Goal: Contribute content

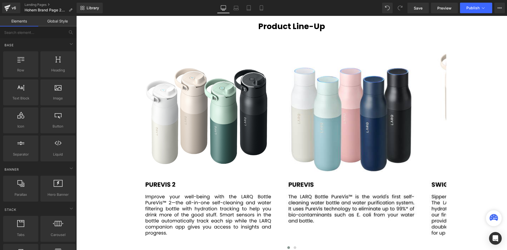
scroll to position [1081, 0]
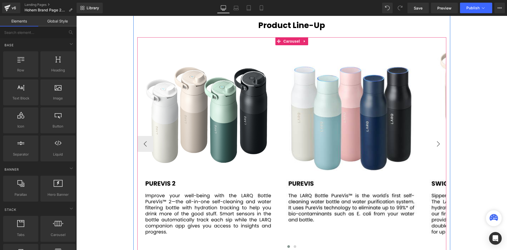
click at [439, 145] on button "›" at bounding box center [438, 144] width 16 height 16
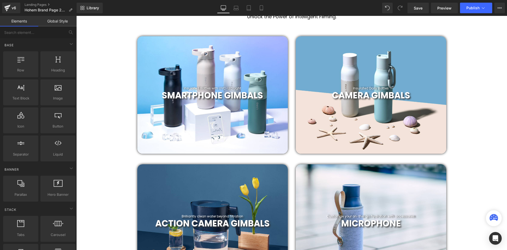
scroll to position [183, 0]
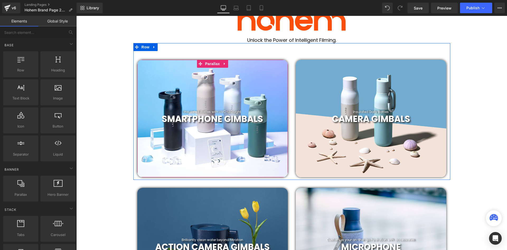
click at [228, 81] on div at bounding box center [212, 118] width 151 height 117
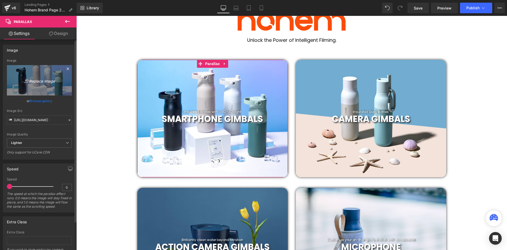
click at [35, 80] on icon "Replace Image" at bounding box center [39, 80] width 42 height 7
type input "C:\fakepath\18.png"
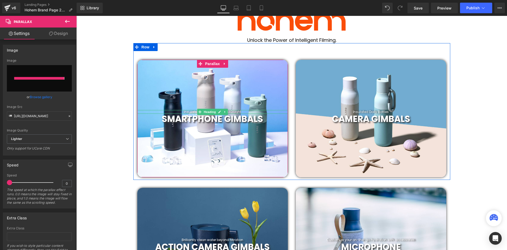
type input "[URL][DOMAIN_NAME]"
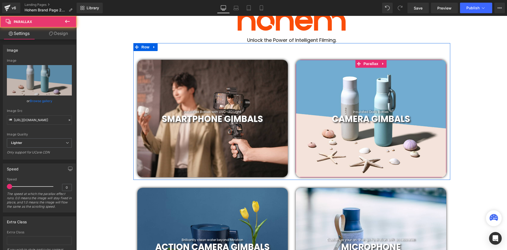
click at [328, 81] on div at bounding box center [371, 118] width 151 height 117
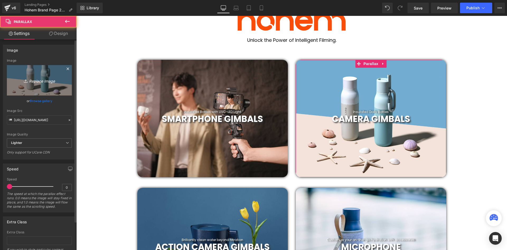
click at [41, 83] on icon "Replace Image" at bounding box center [39, 80] width 42 height 7
type input "C:\fakepath\17.png"
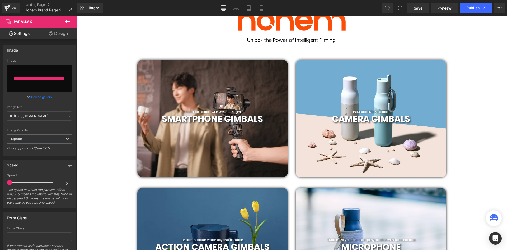
type input "[URL][DOMAIN_NAME]"
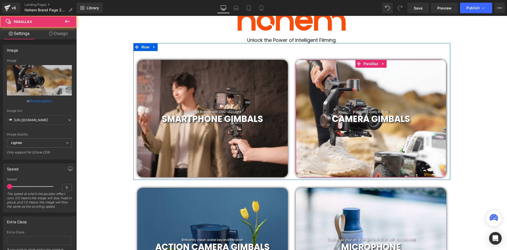
click at [342, 88] on div at bounding box center [371, 118] width 151 height 117
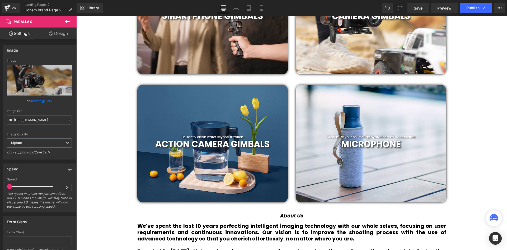
scroll to position [289, 0]
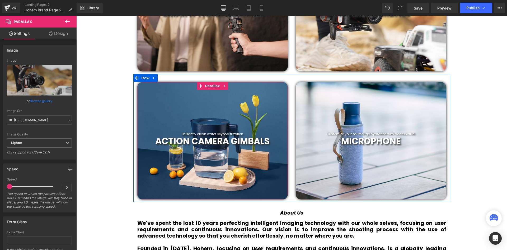
click at [213, 125] on div at bounding box center [212, 140] width 151 height 117
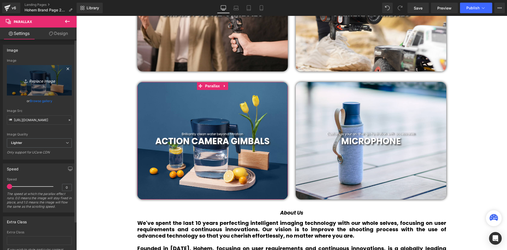
click at [43, 81] on icon "Replace Image" at bounding box center [39, 80] width 42 height 7
type input "C:\fakepath\19.png"
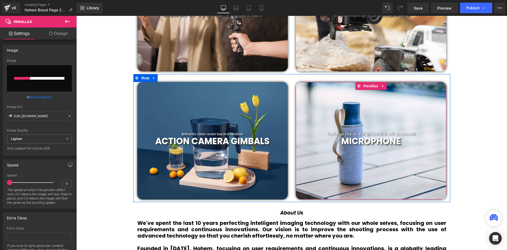
click at [392, 113] on div at bounding box center [371, 140] width 151 height 117
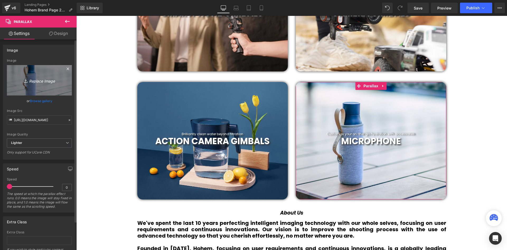
click at [35, 81] on icon "Replace Image" at bounding box center [39, 80] width 42 height 7
type input "C:\fakepath\16.png"
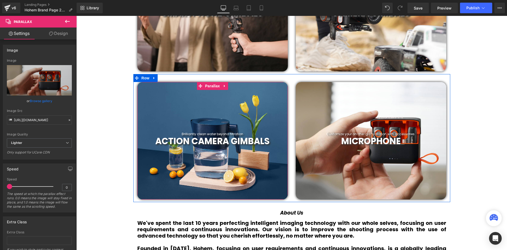
click at [186, 111] on div at bounding box center [212, 140] width 151 height 117
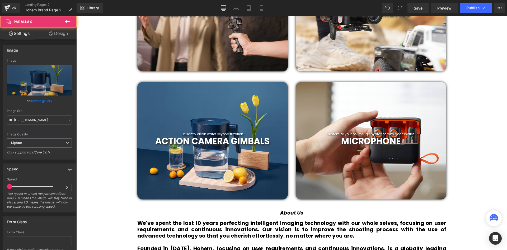
click at [76, 16] on div "190px" at bounding box center [76, 16] width 0 height 0
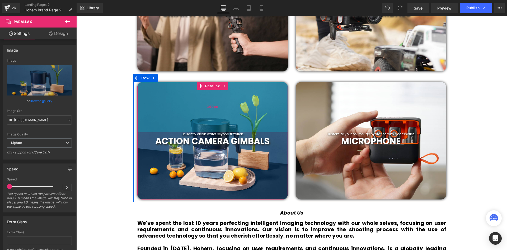
click at [177, 101] on div "190px" at bounding box center [212, 107] width 151 height 50
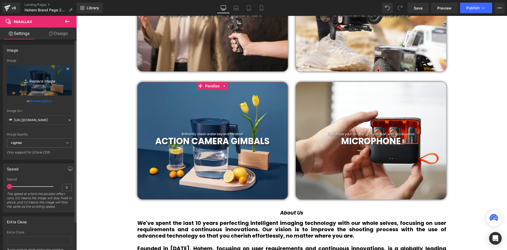
click at [39, 81] on icon "Replace Image" at bounding box center [39, 80] width 42 height 7
type input "C:\fakepath\19.png"
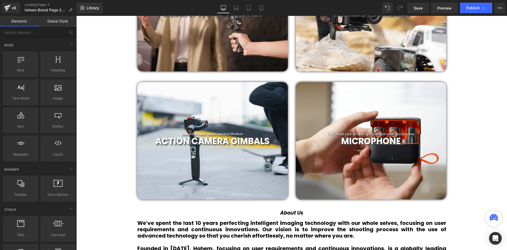
click at [427, 106] on div at bounding box center [371, 140] width 151 height 117
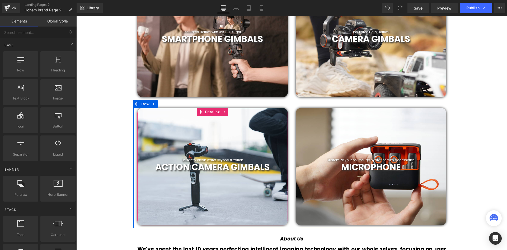
scroll to position [209, 0]
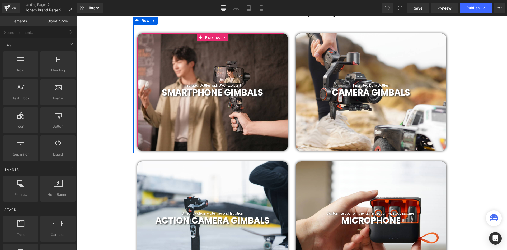
click at [251, 60] on div at bounding box center [212, 91] width 151 height 117
click at [251, 59] on div at bounding box center [212, 91] width 151 height 117
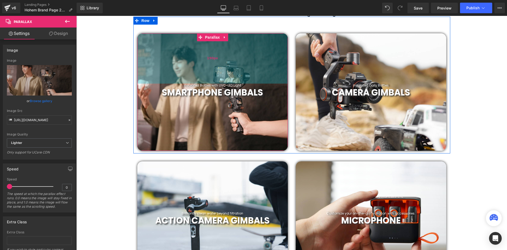
click at [186, 52] on div "190px" at bounding box center [212, 58] width 151 height 50
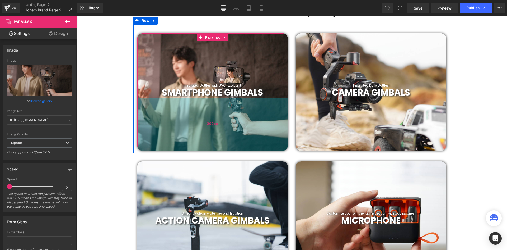
click at [255, 111] on div "200px" at bounding box center [212, 124] width 151 height 53
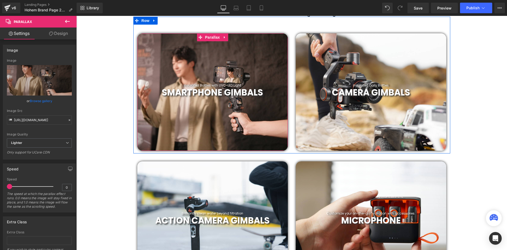
click at [268, 94] on h1 "SMARTPHONE GIMBALS" at bounding box center [212, 92] width 143 height 11
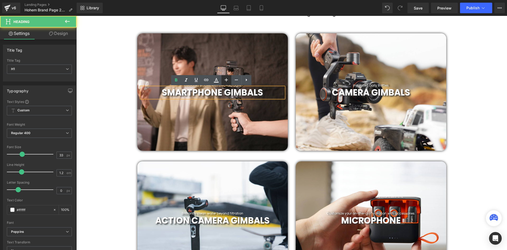
click at [261, 64] on div at bounding box center [212, 91] width 151 height 117
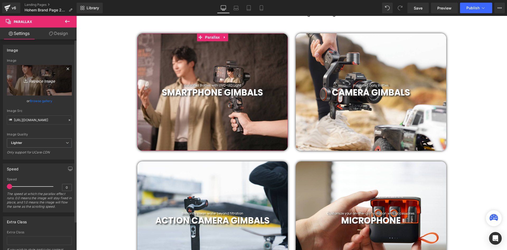
click at [35, 84] on link "Replace Image" at bounding box center [39, 80] width 65 height 30
type input "C:\fakepath\18.png"
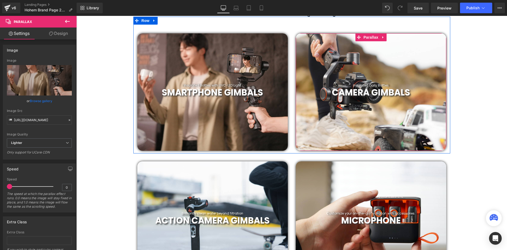
click at [410, 61] on div at bounding box center [371, 91] width 151 height 117
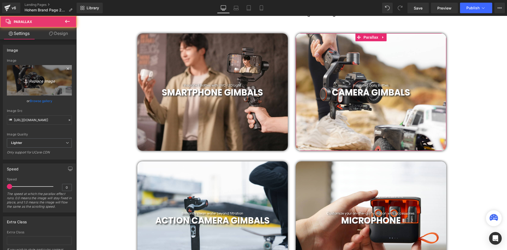
click at [45, 78] on icon "Replace Image" at bounding box center [39, 80] width 42 height 7
type input "C:\fakepath\17.png"
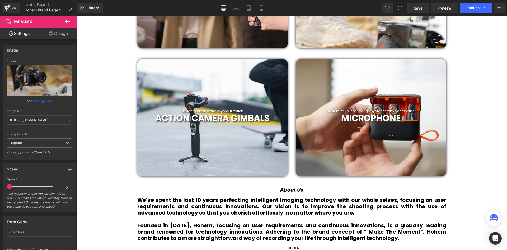
scroll to position [315, 0]
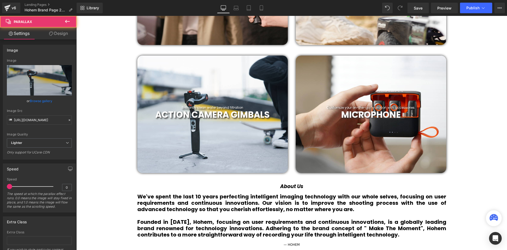
click at [231, 99] on div at bounding box center [212, 113] width 151 height 117
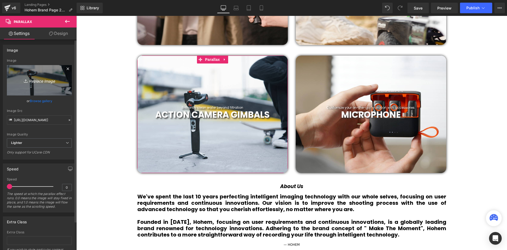
click at [41, 83] on icon "Replace Image" at bounding box center [39, 80] width 42 height 7
type input "C:\fakepath\19.png"
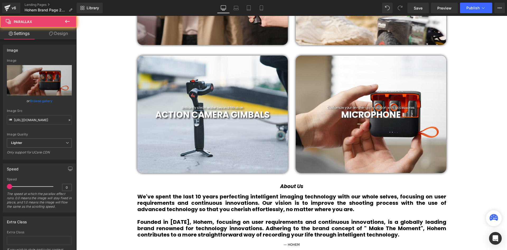
click at [399, 72] on div "Customize your on-the-go hydration with accessories. Heading MICROPHONE Heading…" at bounding box center [371, 113] width 151 height 117
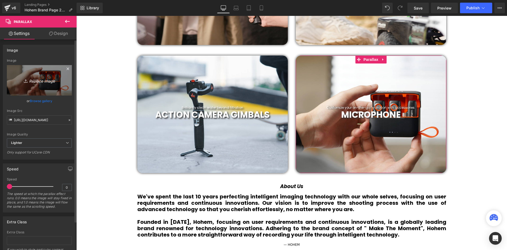
click at [45, 82] on icon "Replace Image" at bounding box center [39, 80] width 42 height 7
type input "C:\fakepath\16.png"
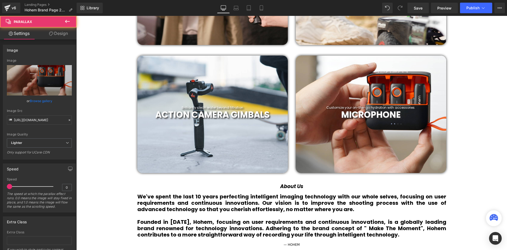
click at [392, 72] on div at bounding box center [371, 113] width 151 height 117
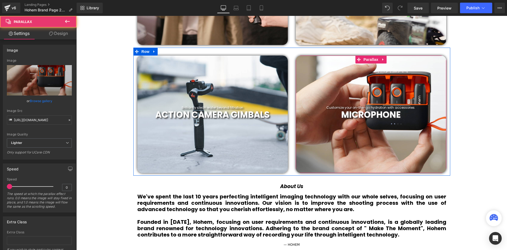
click at [392, 72] on div at bounding box center [371, 113] width 151 height 117
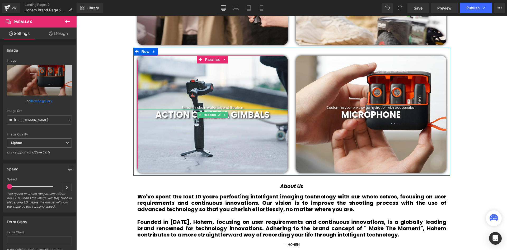
drag, startPoint x: 221, startPoint y: 113, endPoint x: 224, endPoint y: 127, distance: 13.7
click at [223, 127] on div "Brilliantly clean water beyond filtration Heading ACTION CAMERA GIMBALS Heading…" at bounding box center [212, 113] width 151 height 117
click at [239, 114] on span "ACTION CAMERA GIMBALS" at bounding box center [212, 114] width 114 height 12
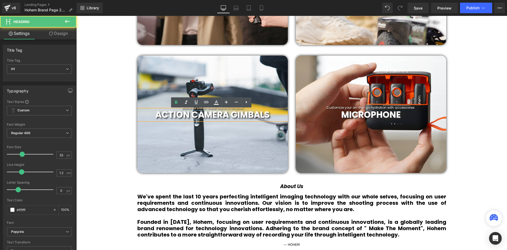
click at [255, 138] on div at bounding box center [212, 113] width 151 height 117
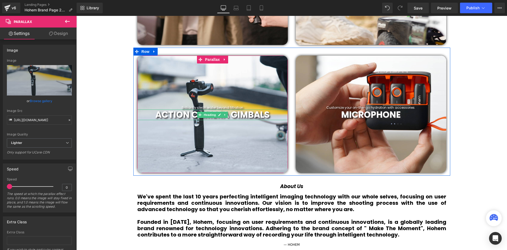
scroll to position [1626, 428]
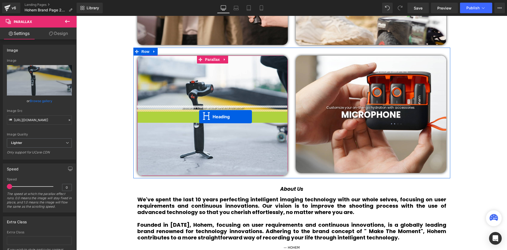
drag, startPoint x: 197, startPoint y: 114, endPoint x: 199, endPoint y: 116, distance: 3.2
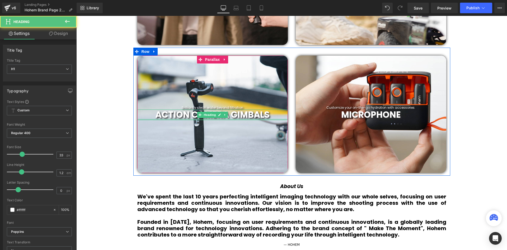
scroll to position [1623, 428]
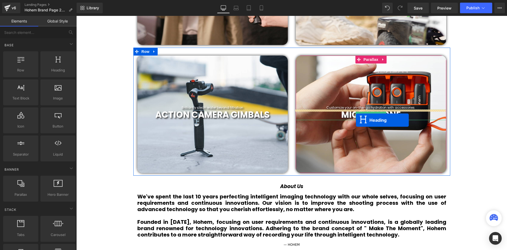
scroll to position [1626, 428]
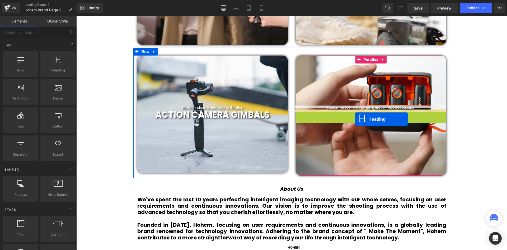
drag, startPoint x: 355, startPoint y: 115, endPoint x: 355, endPoint y: 119, distance: 4.0
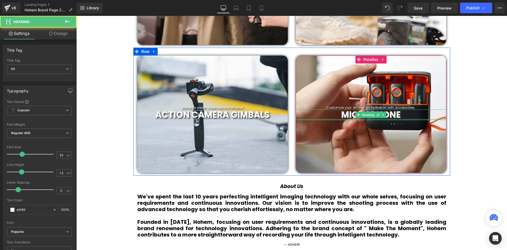
scroll to position [1623, 428]
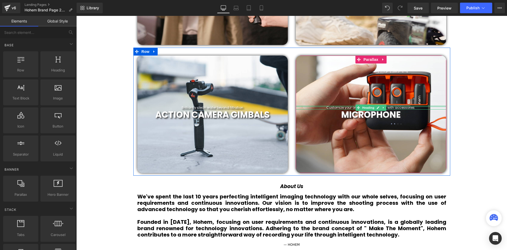
click at [386, 107] on div at bounding box center [371, 106] width 151 height 1
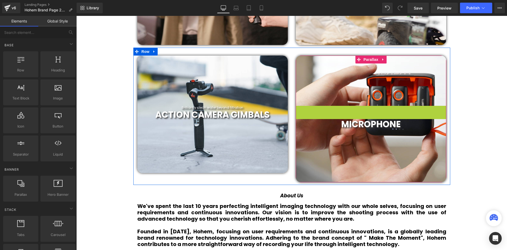
scroll to position [1633, 428]
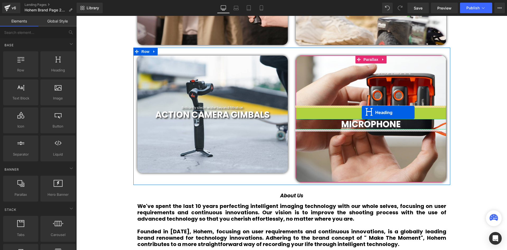
drag, startPoint x: 358, startPoint y: 106, endPoint x: 362, endPoint y: 112, distance: 7.0
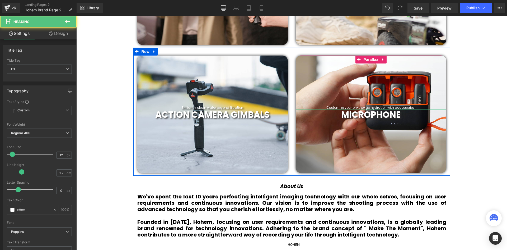
scroll to position [1623, 428]
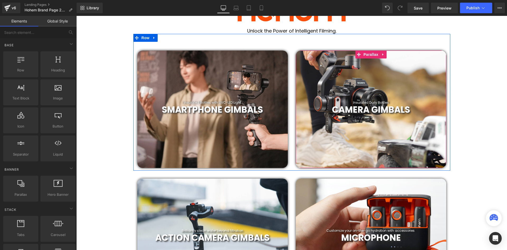
scroll to position [183, 0]
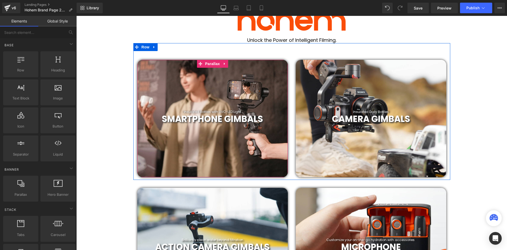
click at [208, 108] on div at bounding box center [212, 118] width 151 height 117
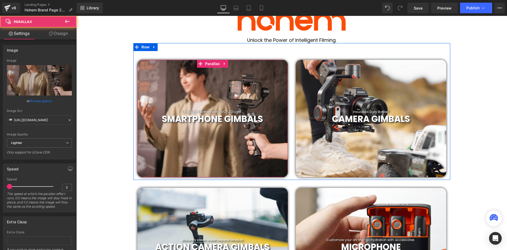
click at [210, 112] on span "Heading" at bounding box center [210, 112] width 14 height 6
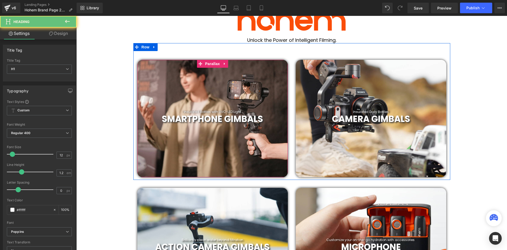
click at [210, 112] on span "Heading" at bounding box center [210, 112] width 14 height 6
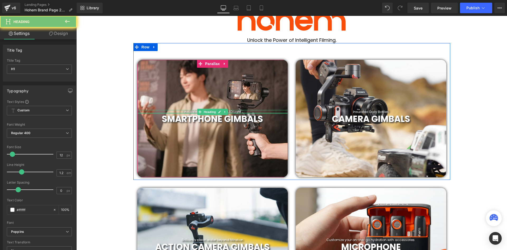
click at [233, 112] on div at bounding box center [212, 112] width 151 height 1
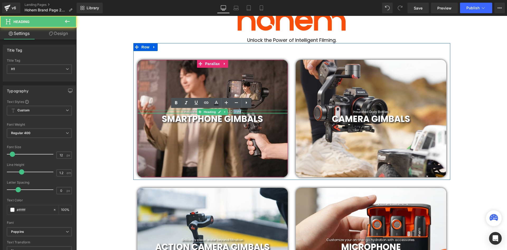
click at [233, 112] on h1 "Insulated Bottles with UVC-LED Light" at bounding box center [212, 112] width 151 height 4
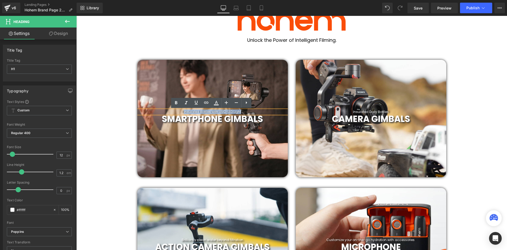
click at [233, 112] on h1 "Insulated Bottles with UVC-LED Light" at bounding box center [212, 112] width 151 height 4
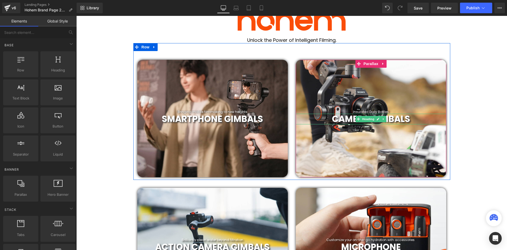
click at [375, 110] on link at bounding box center [378, 112] width 6 height 6
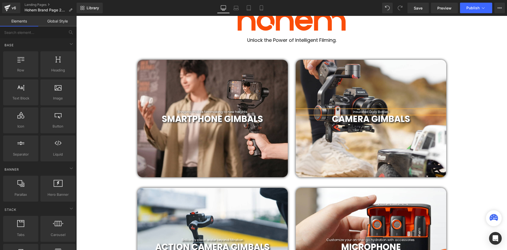
click at [375, 110] on h1 "Insulated Daily Bottles" at bounding box center [371, 112] width 151 height 4
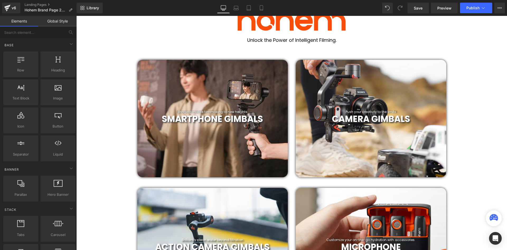
scroll to position [289, 0]
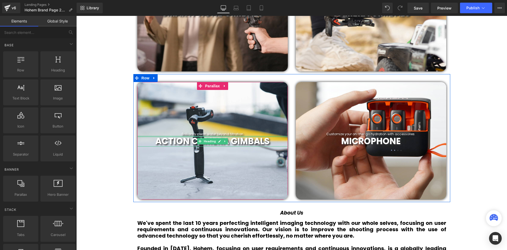
click at [209, 135] on span "ACTION CAMERA GIMBALS" at bounding box center [212, 141] width 114 height 12
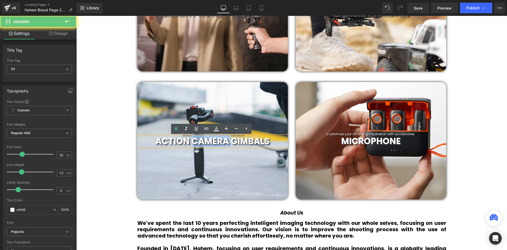
click at [210, 134] on div "Brilliantly clean water beyond filtration Heading" at bounding box center [212, 134] width 151 height 4
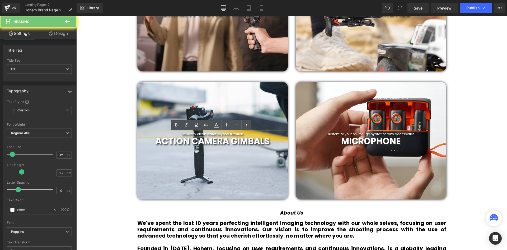
click at [233, 132] on h1 "Brilliantly clean water beyond filtration" at bounding box center [212, 134] width 151 height 4
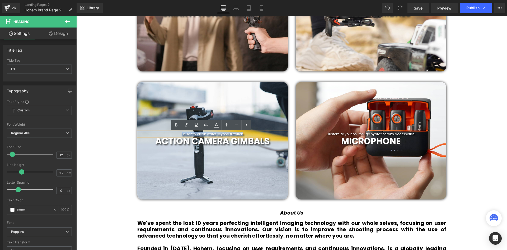
click at [233, 132] on h1 "Brilliantly clean water beyond filtration" at bounding box center [212, 134] width 151 height 4
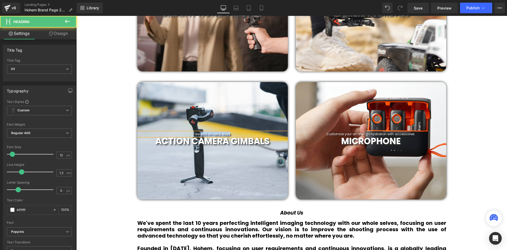
drag, startPoint x: 233, startPoint y: 134, endPoint x: 199, endPoint y: 134, distance: 33.5
click at [199, 134] on h1 "Go wild on rainy days" at bounding box center [212, 134] width 151 height 4
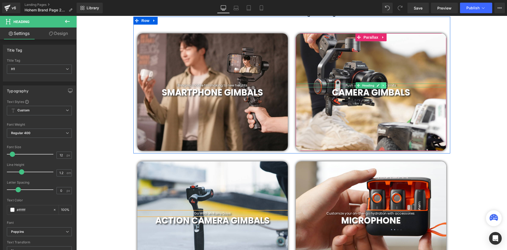
click at [381, 84] on link at bounding box center [384, 85] width 6 height 6
click at [395, 84] on div at bounding box center [371, 83] width 151 height 1
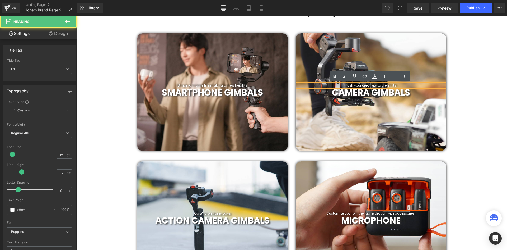
click at [397, 84] on h1 "Push your creativity to the limits" at bounding box center [371, 85] width 151 height 4
drag, startPoint x: 397, startPoint y: 84, endPoint x: 357, endPoint y: 86, distance: 39.9
click at [357, 86] on h1 "Push your creativity to the limits" at bounding box center [371, 85] width 151 height 4
click at [356, 86] on h1 "Push your creativity to the limits" at bounding box center [371, 85] width 151 height 4
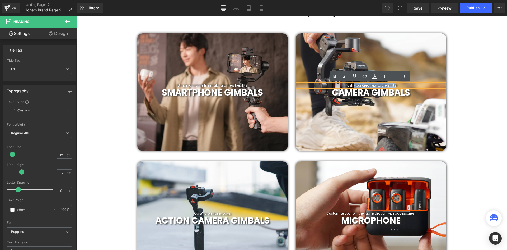
drag, startPoint x: 353, startPoint y: 85, endPoint x: 404, endPoint y: 83, distance: 51.0
click at [404, 83] on h1 "Push your creativity to the limits" at bounding box center [371, 85] width 151 height 4
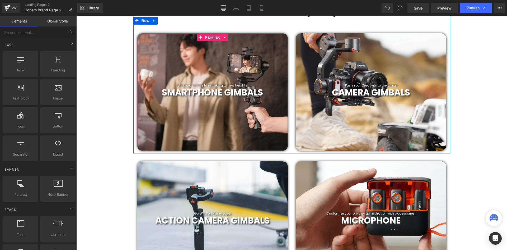
click at [229, 85] on h1 "Bringing mobile filmmaking to new heights" at bounding box center [212, 85] width 151 height 4
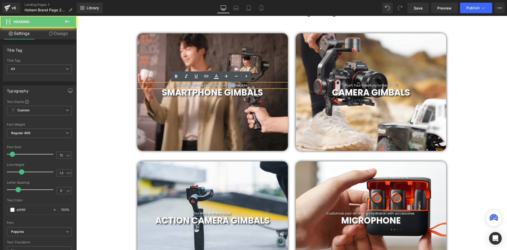
click at [229, 85] on h1 "Bringing mobile filmmaking to new heights" at bounding box center [212, 85] width 151 height 4
click at [192, 83] on div "Bringing mobile filmmaking to new heights" at bounding box center [212, 85] width 151 height 4
drag, startPoint x: 193, startPoint y: 83, endPoint x: 194, endPoint y: 86, distance: 3.0
click at [193, 84] on h1 "Bringing mobile filmmaking to new heights" at bounding box center [212, 85] width 151 height 4
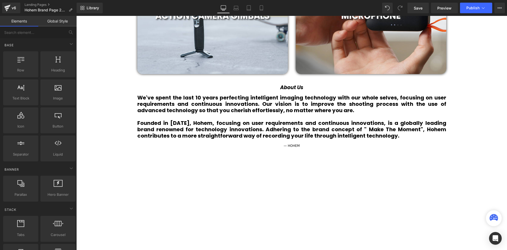
scroll to position [282, 0]
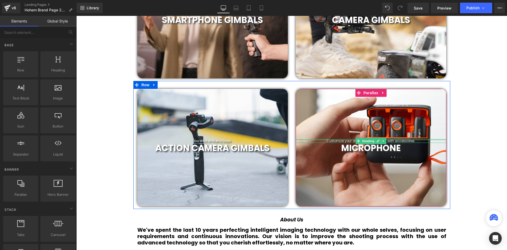
click at [396, 139] on div at bounding box center [371, 139] width 151 height 1
click at [396, 139] on h1 "Customize your on-the-go hydration with accessories." at bounding box center [371, 141] width 151 height 4
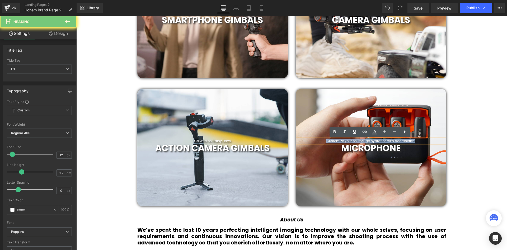
click at [396, 139] on h1 "Customize your on-the-go hydration with accessories." at bounding box center [371, 141] width 151 height 4
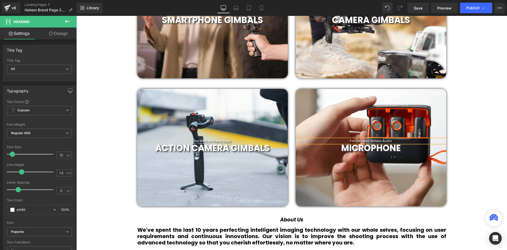
click at [375, 142] on b "MICROPHONE" at bounding box center [371, 148] width 60 height 12
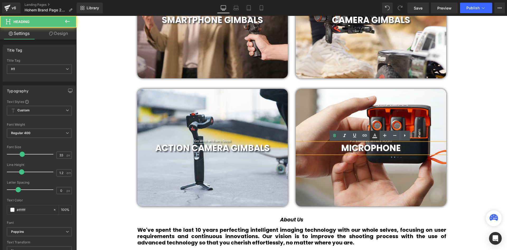
click at [374, 140] on link at bounding box center [375, 135] width 10 height 10
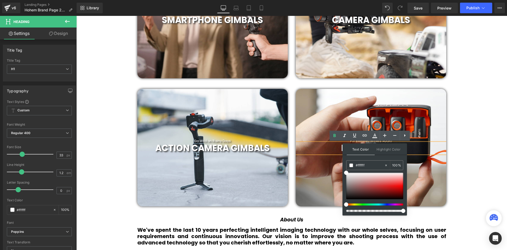
click at [428, 145] on h1 "MICROPHONE" at bounding box center [371, 148] width 151 height 11
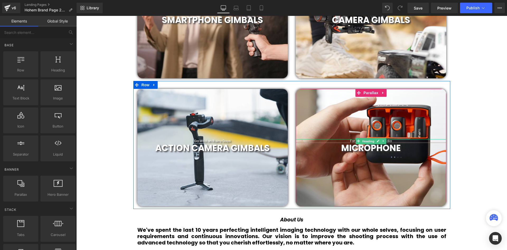
click at [374, 140] on span "Heading" at bounding box center [368, 141] width 14 height 6
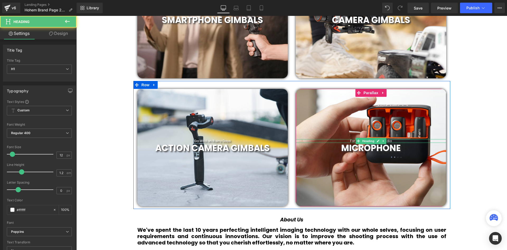
click at [404, 140] on h1 "For Elevated Wirless Audio" at bounding box center [371, 141] width 151 height 4
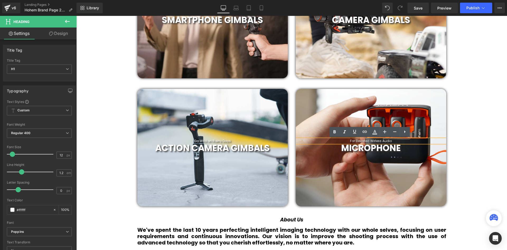
click at [374, 140] on h1 "For Elevated Wirless Audio" at bounding box center [371, 141] width 151 height 4
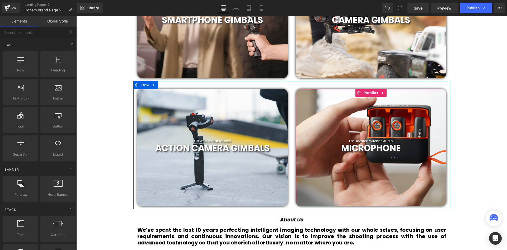
click at [402, 140] on h1 "For Elevated Wireless Audio" at bounding box center [371, 141] width 151 height 4
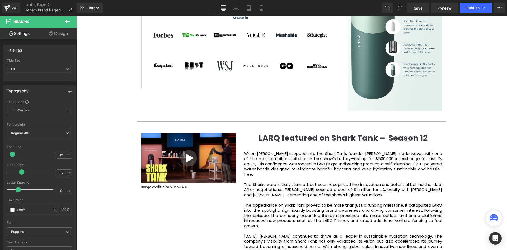
scroll to position [783, 0]
